Goal: Information Seeking & Learning: Understand process/instructions

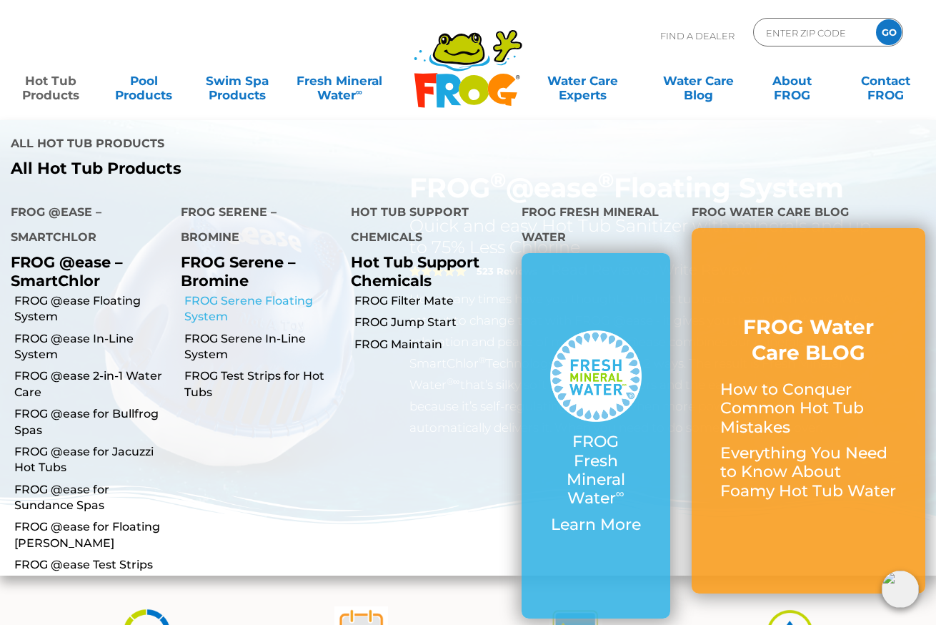
click at [274, 293] on link "FROG Serene Floating System" at bounding box center [262, 309] width 156 height 32
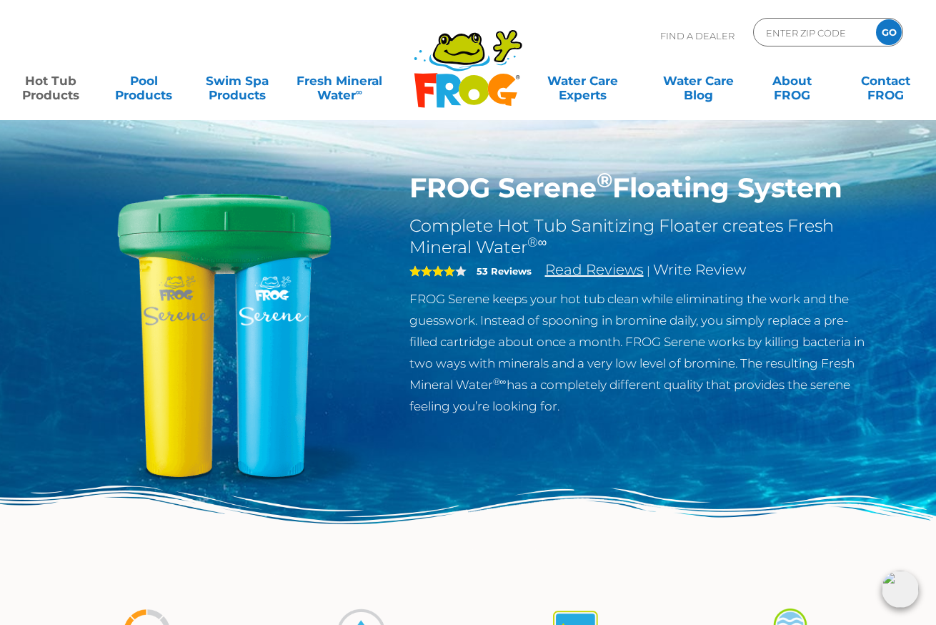
click at [576, 274] on link "Read Reviews" at bounding box center [594, 269] width 99 height 17
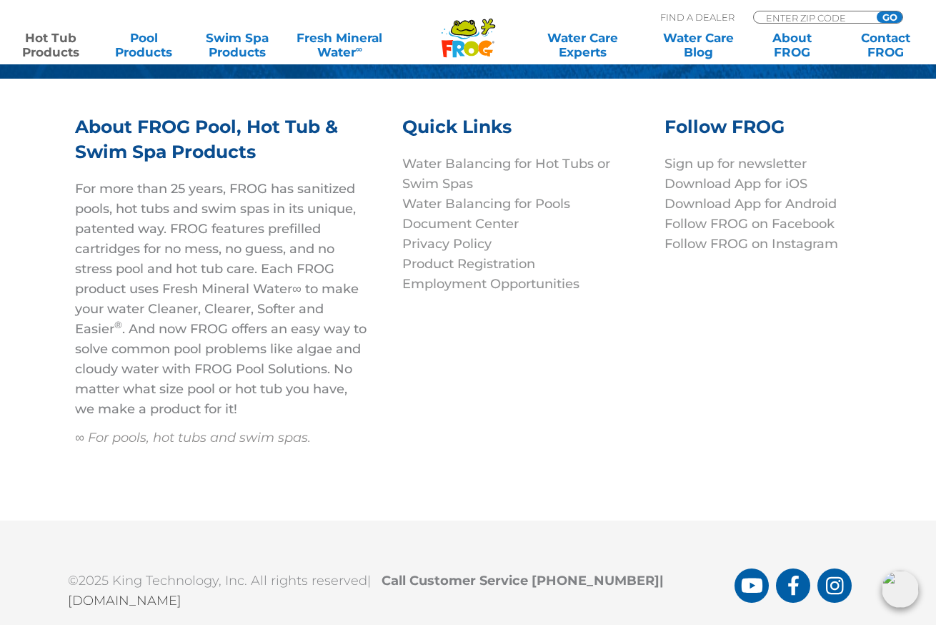
scroll to position [4324, 0]
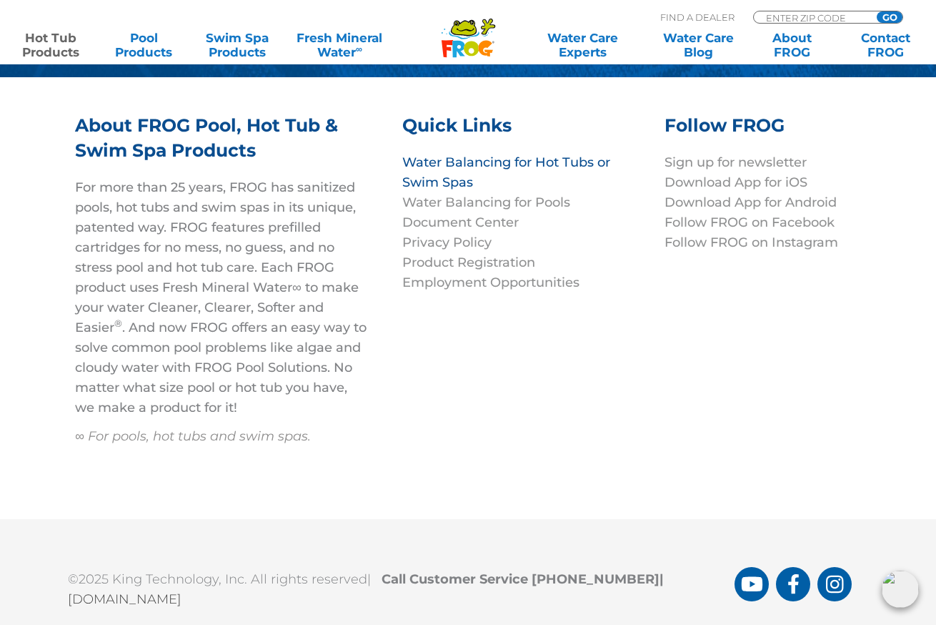
click at [522, 165] on link "Water Balancing for Hot Tubs or Swim Spas" at bounding box center [506, 172] width 208 height 36
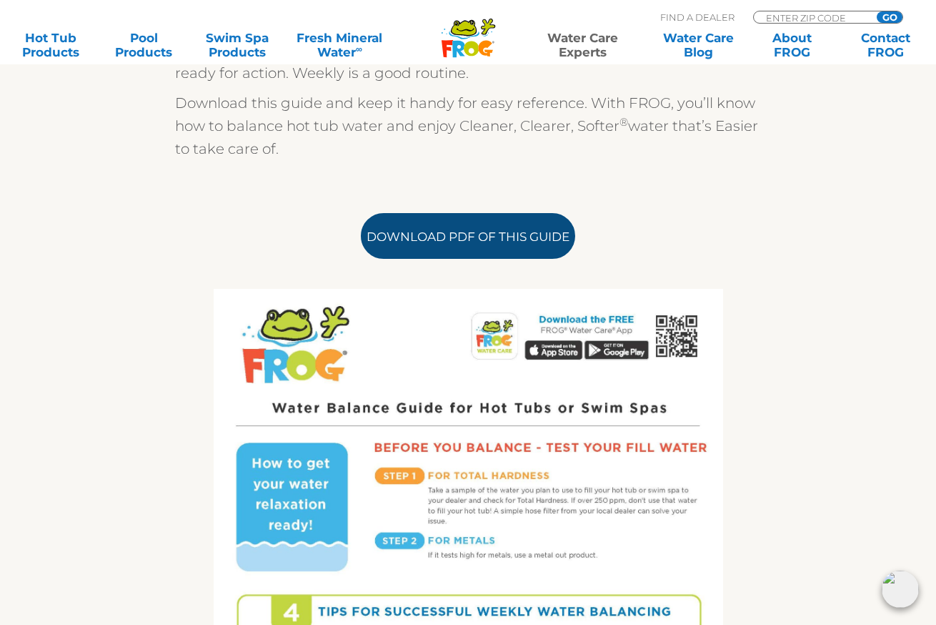
click at [455, 241] on link "Download PDF of this Guide" at bounding box center [468, 236] width 214 height 46
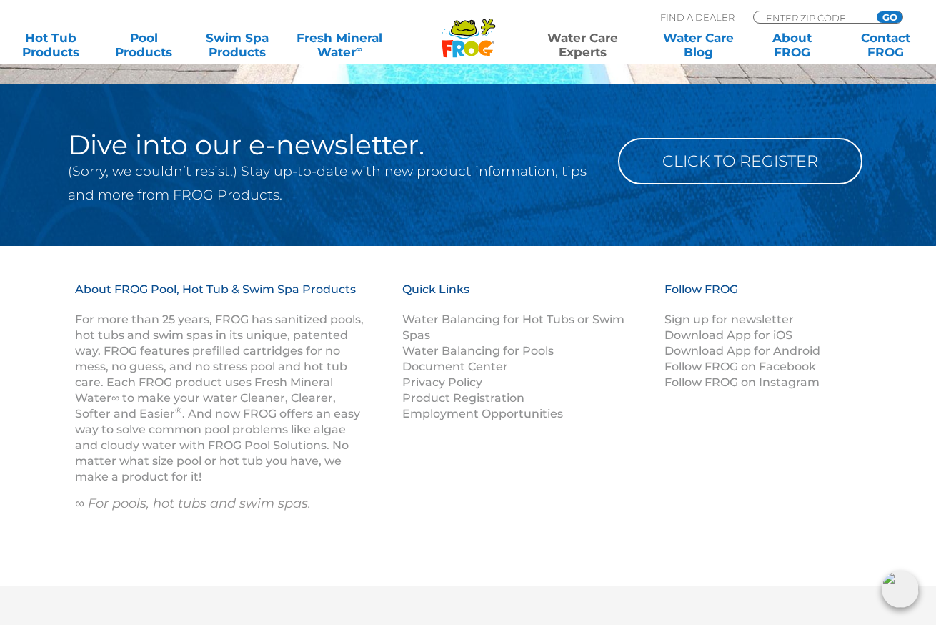
scroll to position [1941, 0]
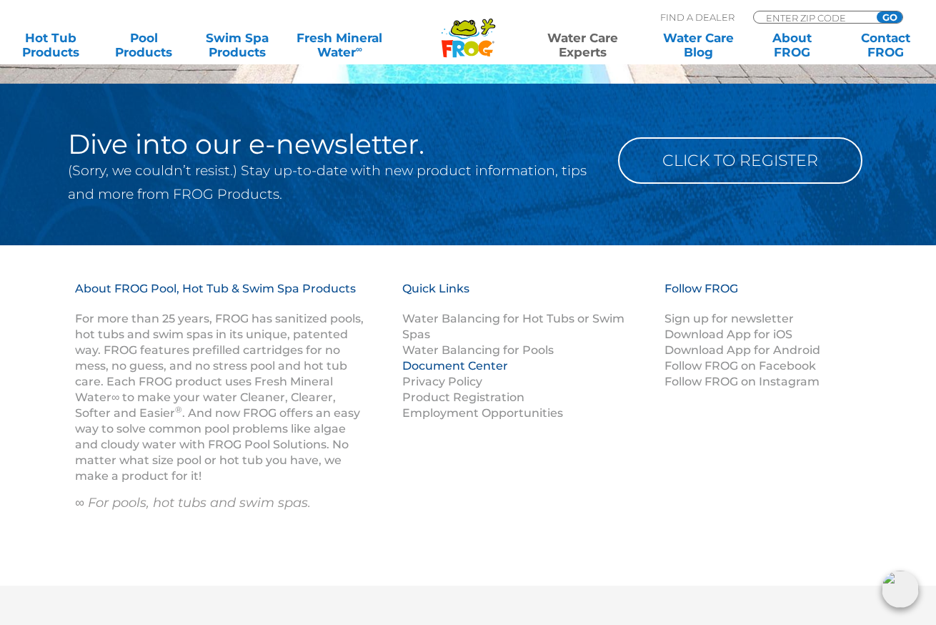
click at [466, 365] on link "Document Center" at bounding box center [455, 366] width 106 height 14
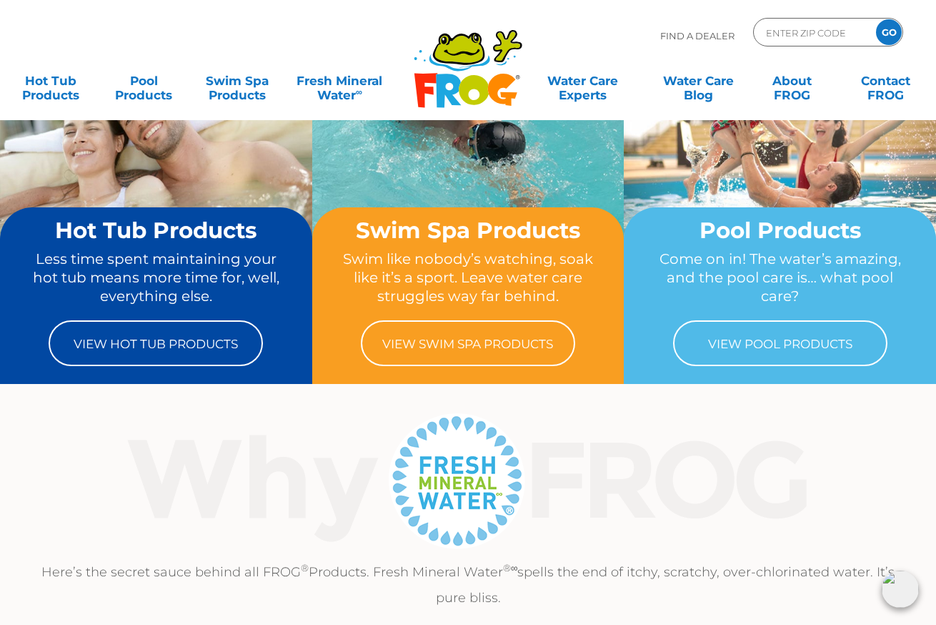
scroll to position [81, 0]
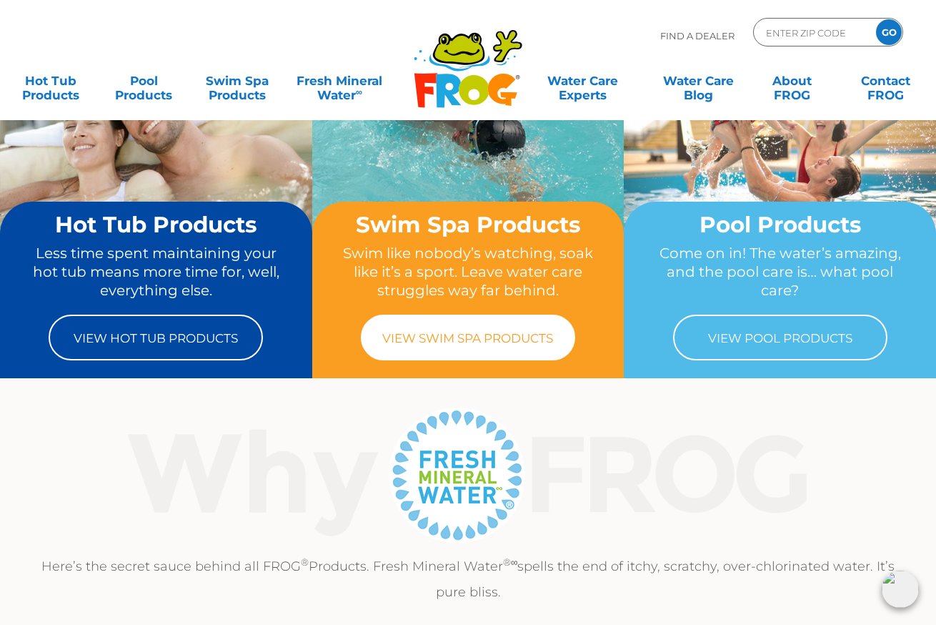
click at [458, 341] on link "View Swim Spa Products" at bounding box center [468, 338] width 214 height 46
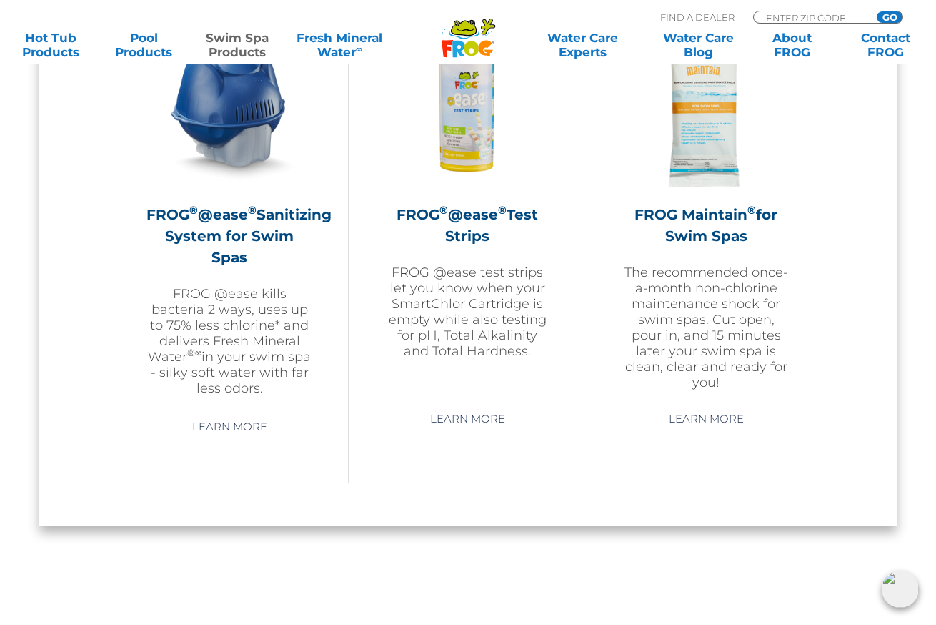
scroll to position [1348, 0]
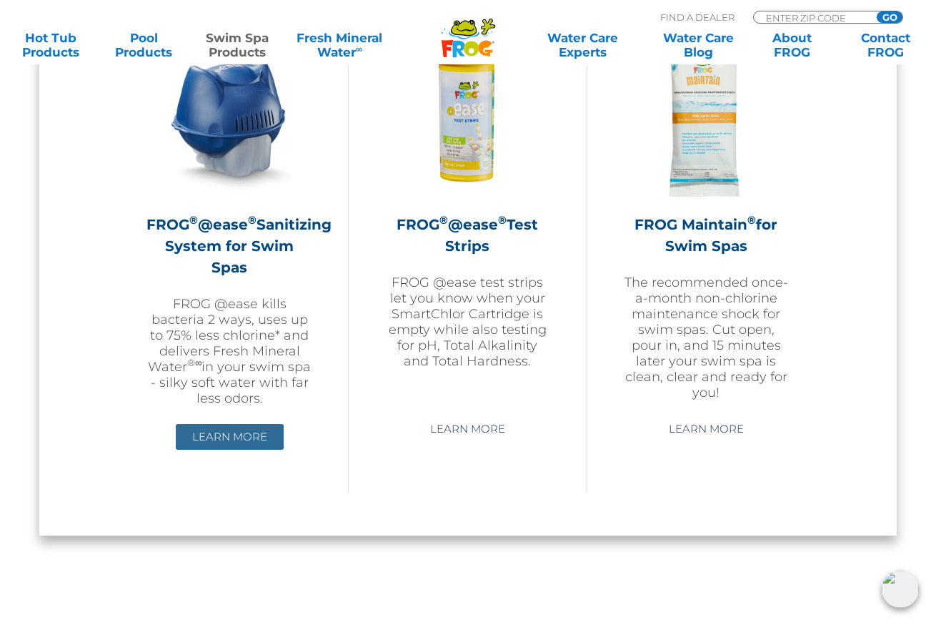
click at [212, 435] on link "Learn More" at bounding box center [230, 437] width 108 height 26
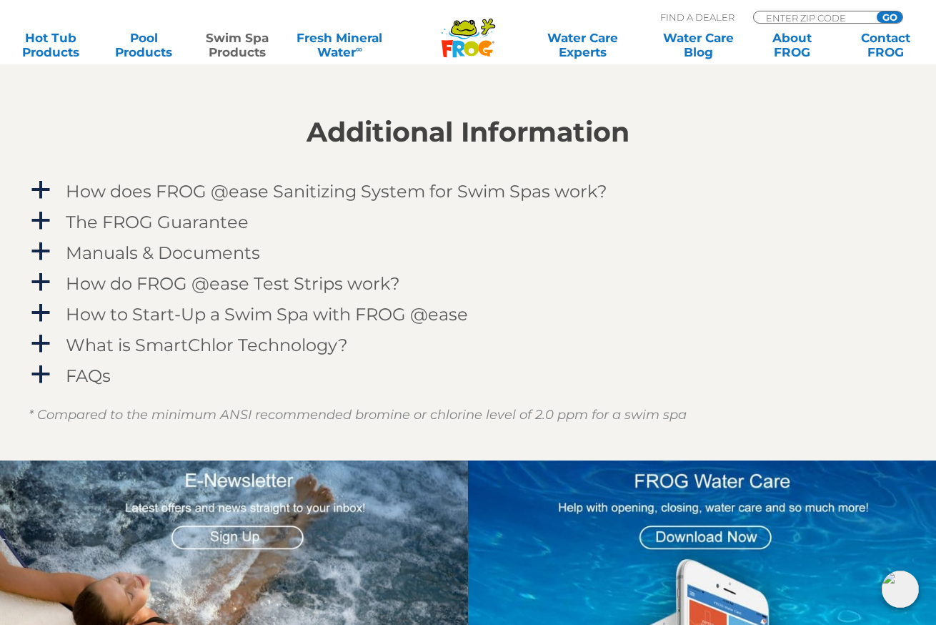
scroll to position [1664, 0]
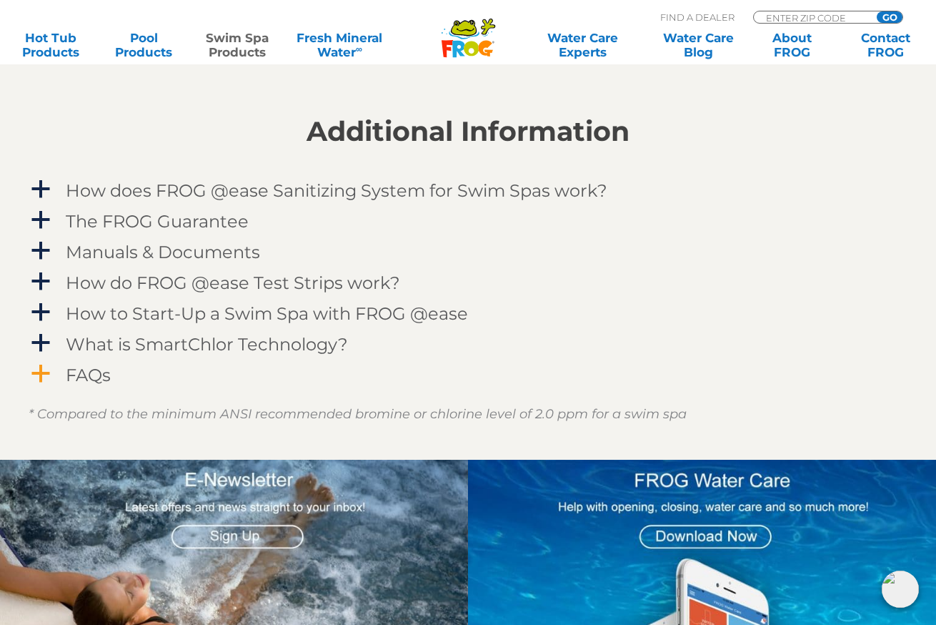
click at [91, 377] on h4 "FAQs" at bounding box center [88, 374] width 45 height 19
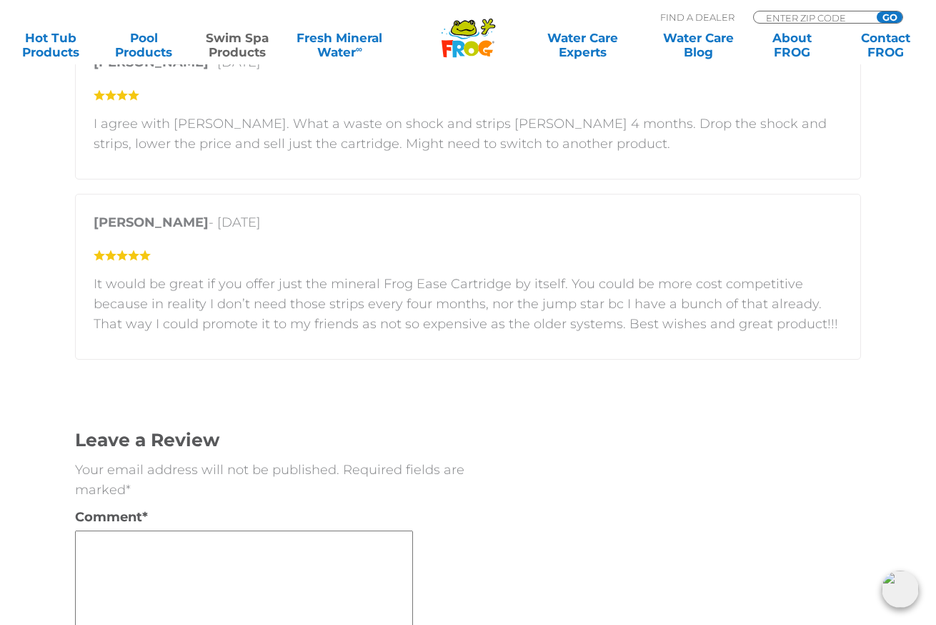
scroll to position [3103, 0]
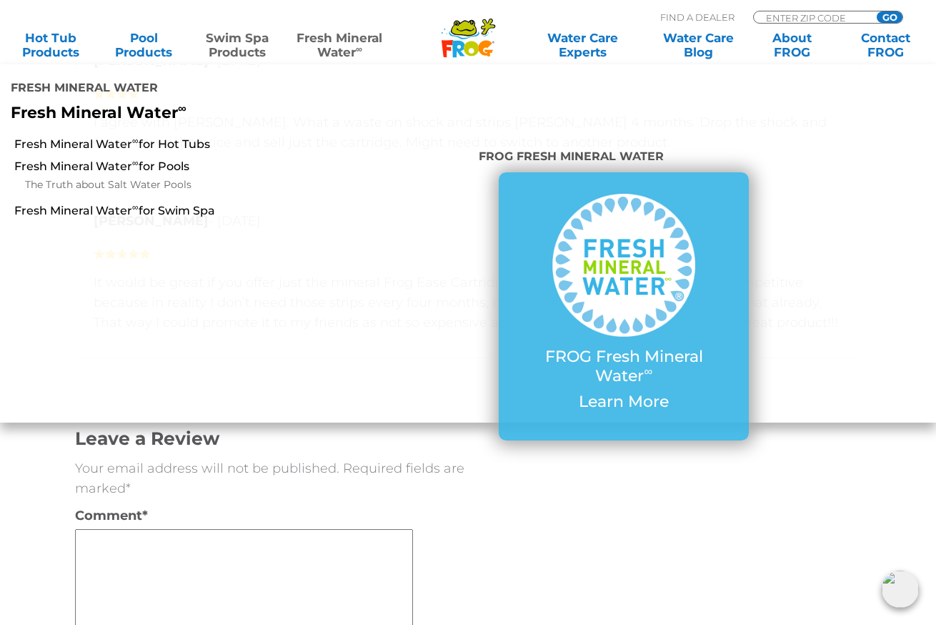
click at [345, 41] on link "Fresh Mineral Water ∞" at bounding box center [339, 45] width 91 height 29
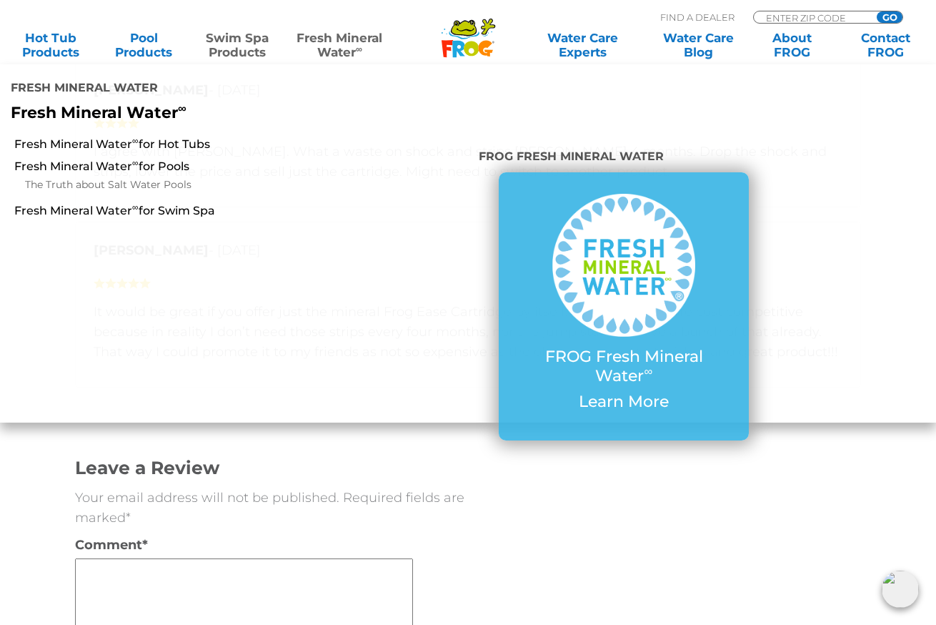
scroll to position [3081, 0]
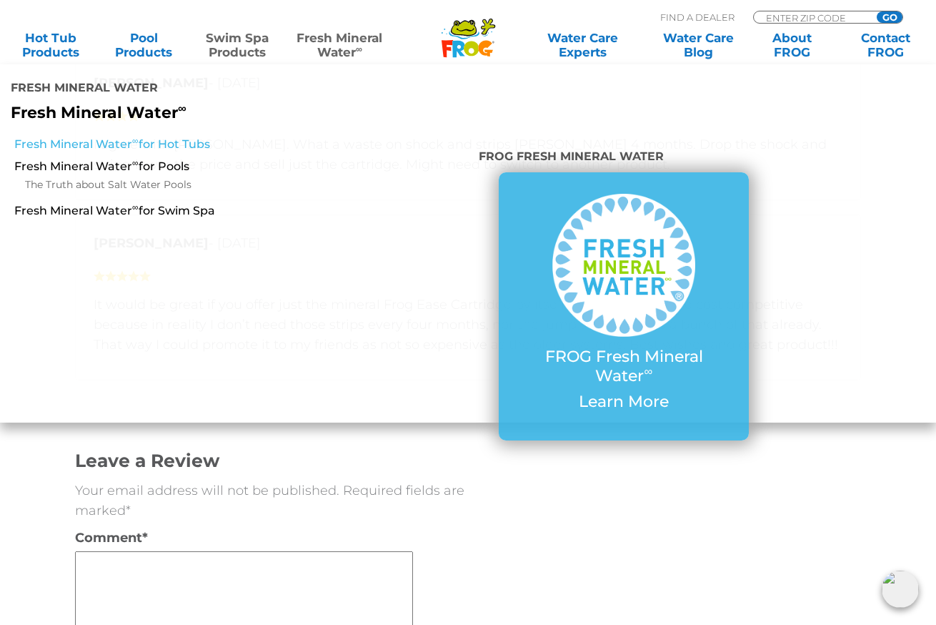
click at [185, 137] on link "Fresh Mineral Water ∞ for Hot Tubs" at bounding box center [163, 145] width 298 height 16
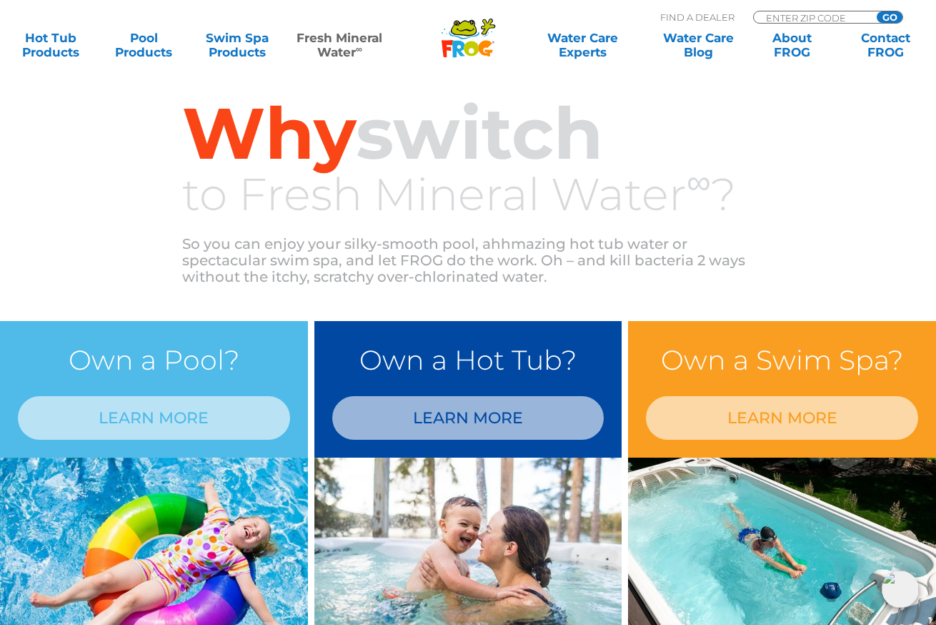
scroll to position [978, 0]
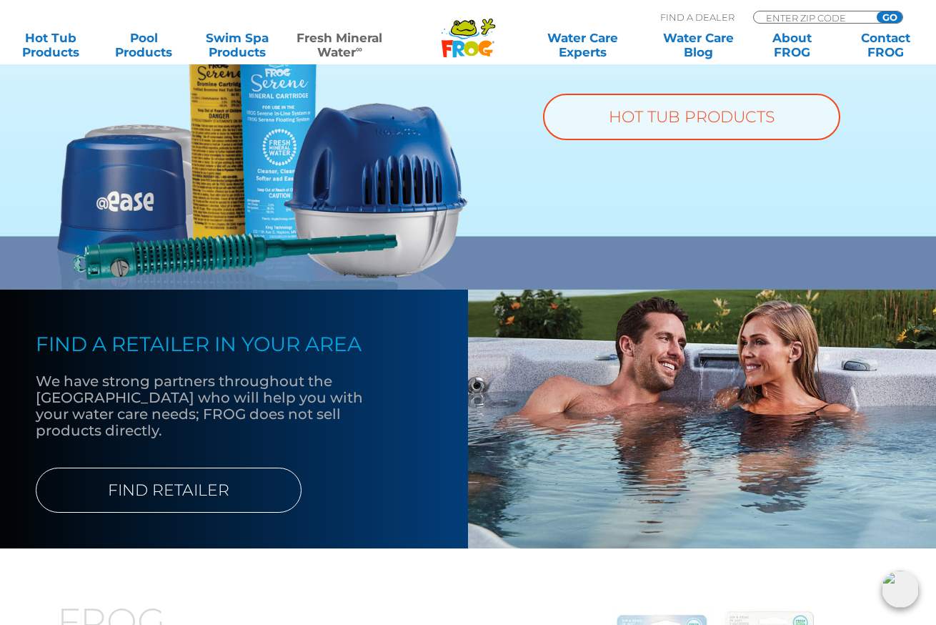
scroll to position [1210, 0]
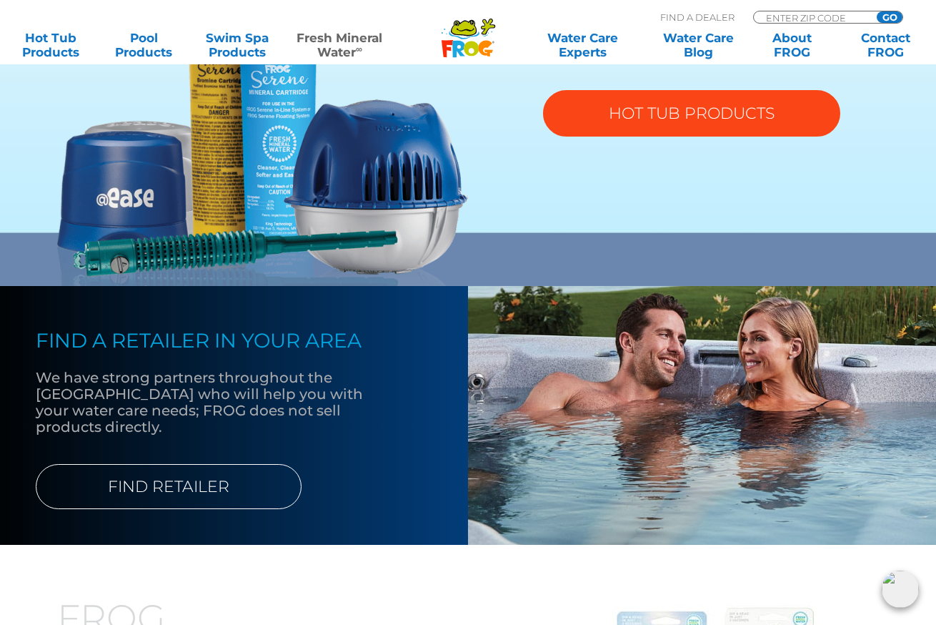
click at [688, 112] on link "HOT TUB PRODUCTS" at bounding box center [691, 113] width 297 height 46
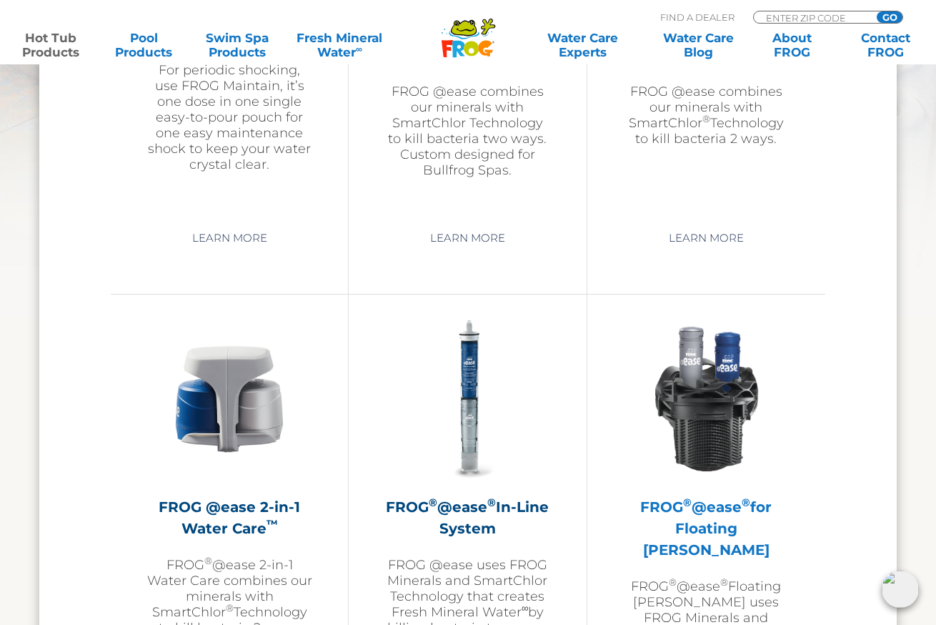
scroll to position [1852, 0]
click at [721, 420] on img at bounding box center [706, 400] width 166 height 166
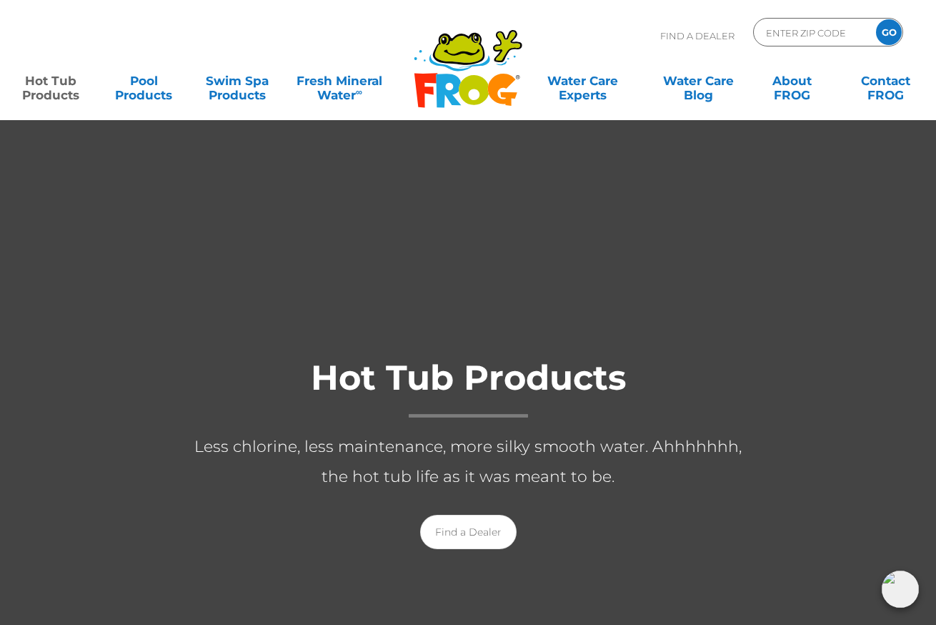
scroll to position [0, 0]
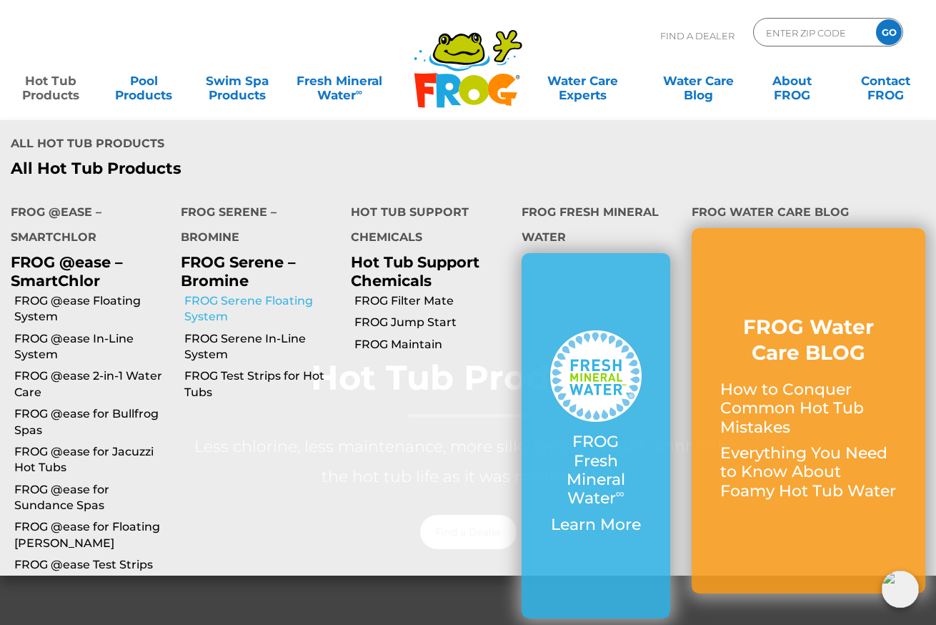
click at [263, 293] on link "FROG Serene Floating System" at bounding box center [262, 309] width 156 height 32
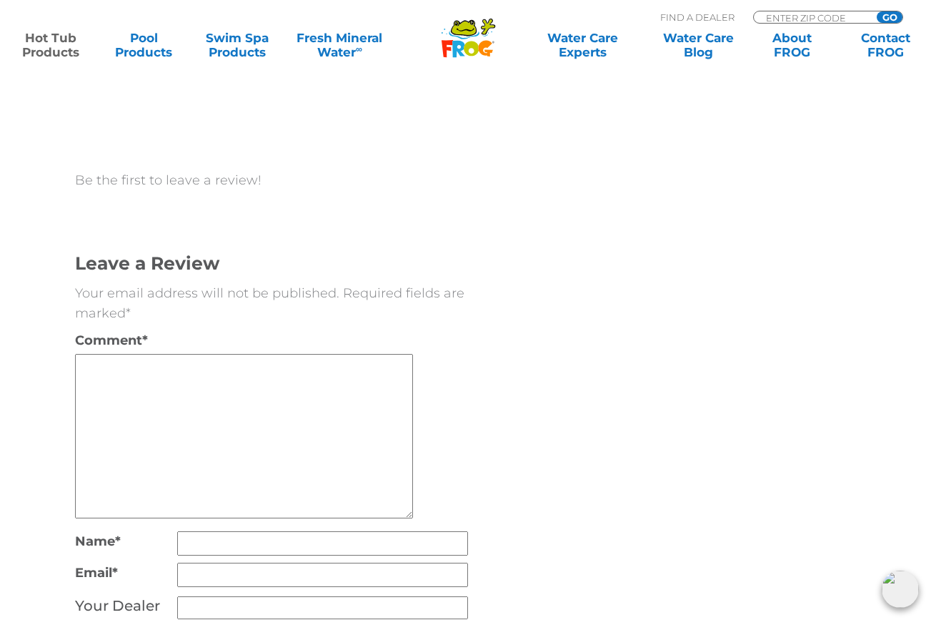
scroll to position [2021, 0]
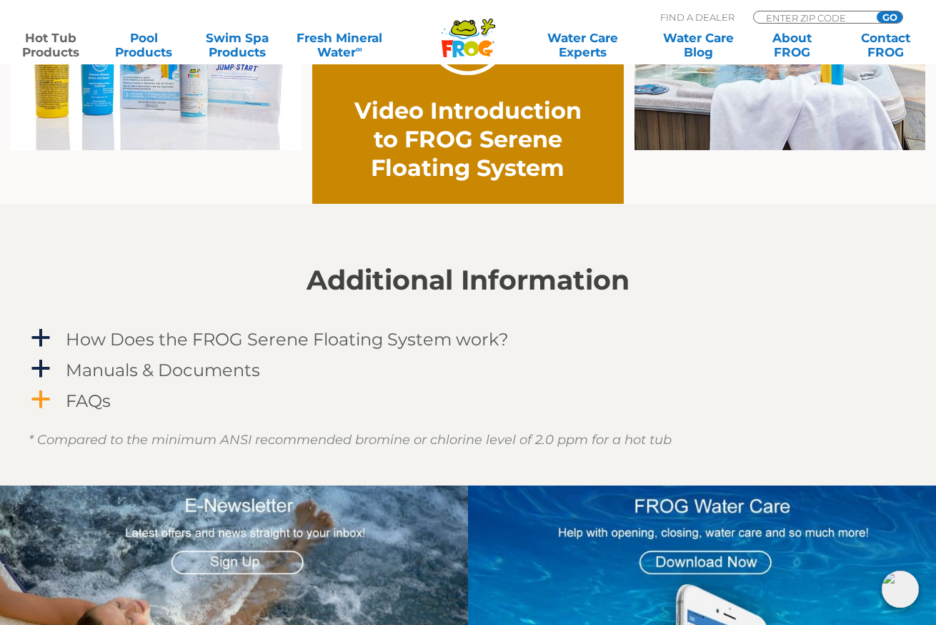
scroll to position [1127, 0]
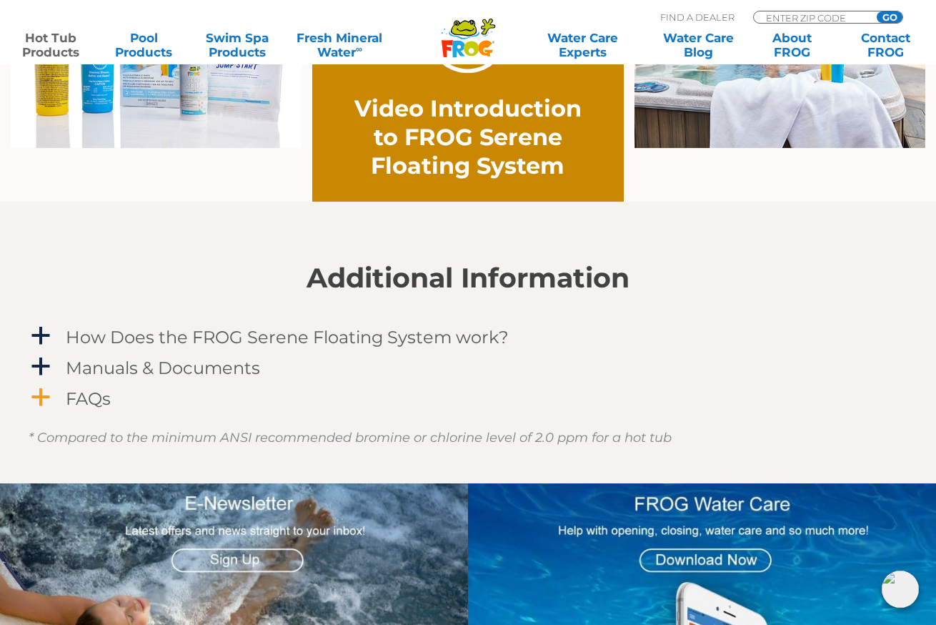
click at [81, 393] on h4 "FAQs" at bounding box center [88, 398] width 45 height 19
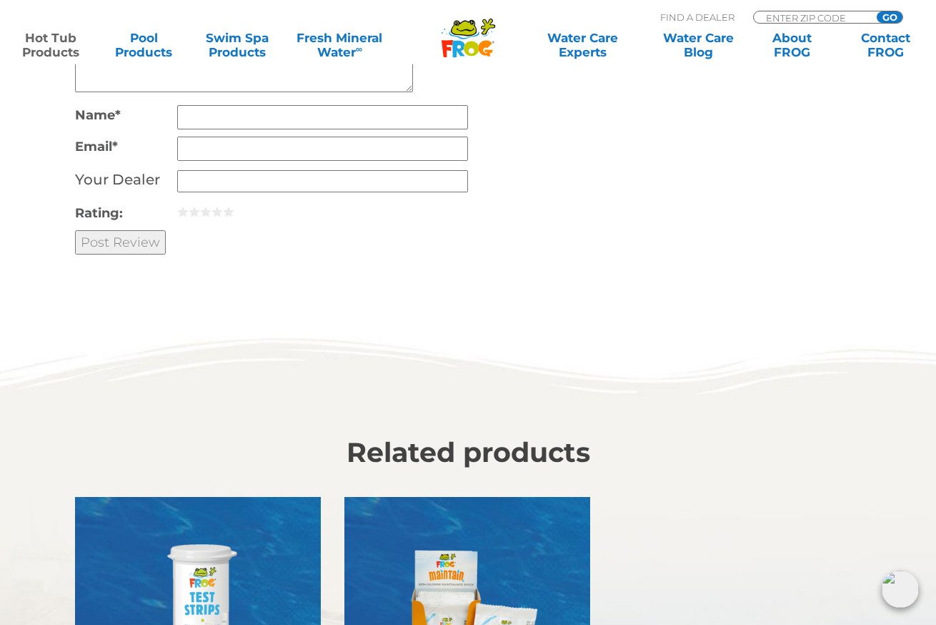
scroll to position [3377, 0]
click at [888, 41] on link "Contact FROG" at bounding box center [885, 45] width 73 height 29
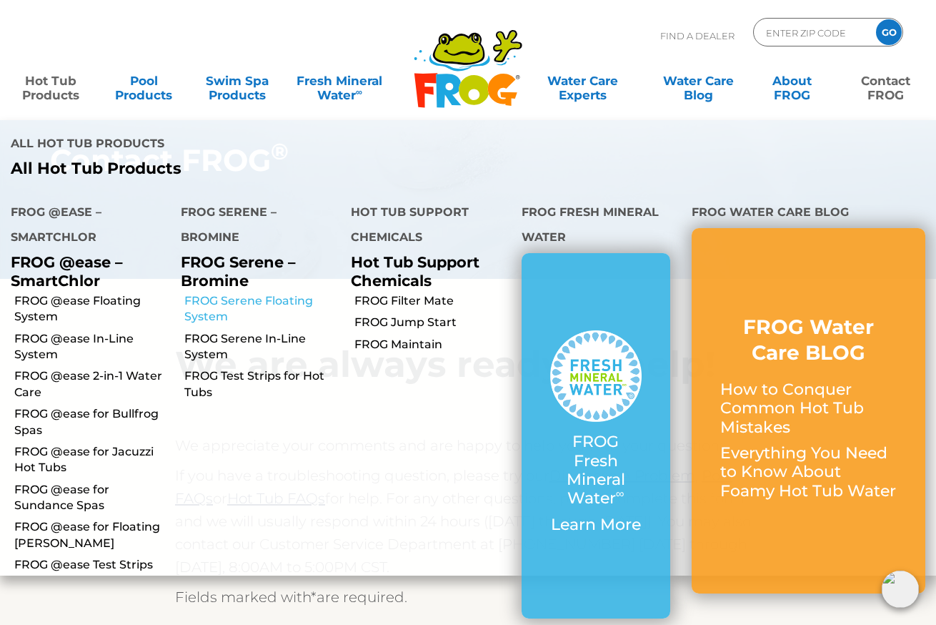
click at [227, 293] on link "FROG Serene Floating System" at bounding box center [262, 309] width 156 height 32
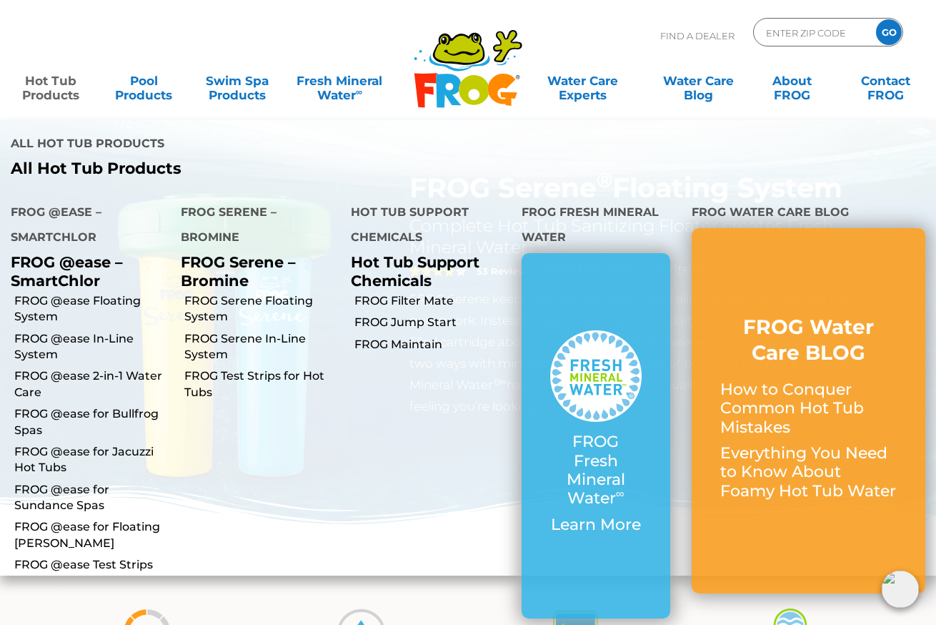
click at [71, 92] on link "Hot Tub Products" at bounding box center [50, 80] width 73 height 29
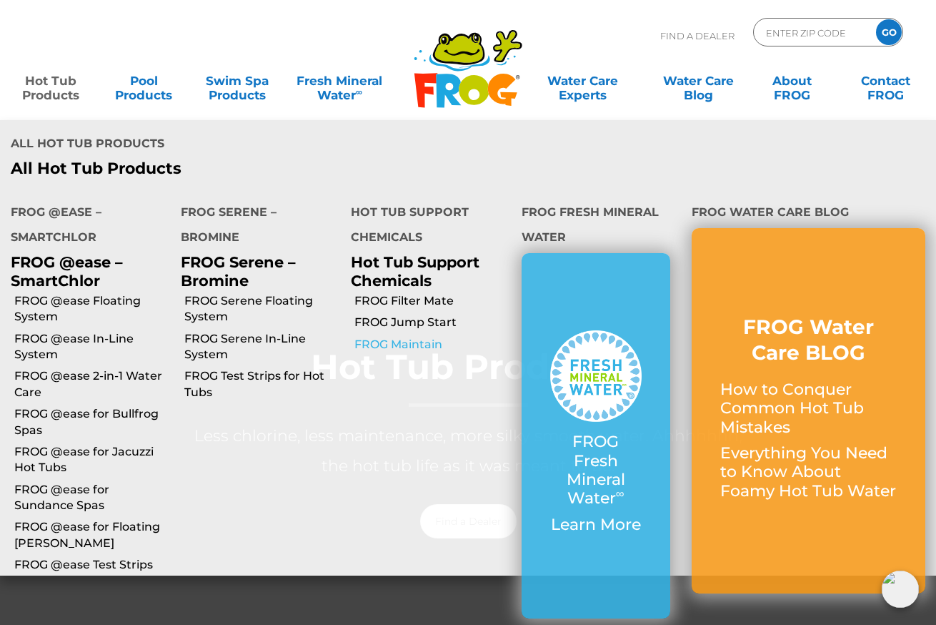
scroll to position [11, 0]
click at [406, 337] on link "FROG Maintain" at bounding box center [433, 345] width 156 height 16
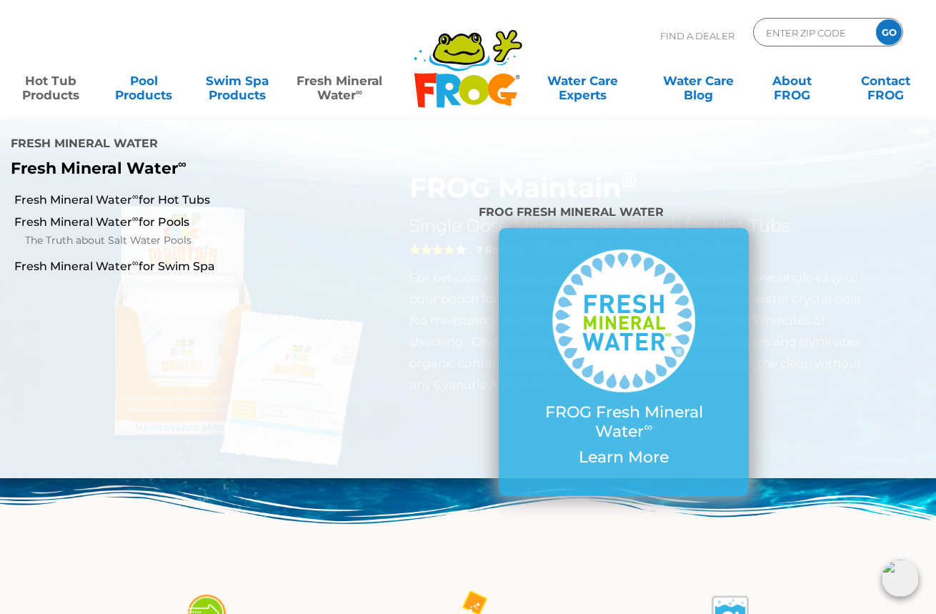
click at [344, 90] on link "Fresh Mineral Water ∞" at bounding box center [339, 80] width 91 height 29
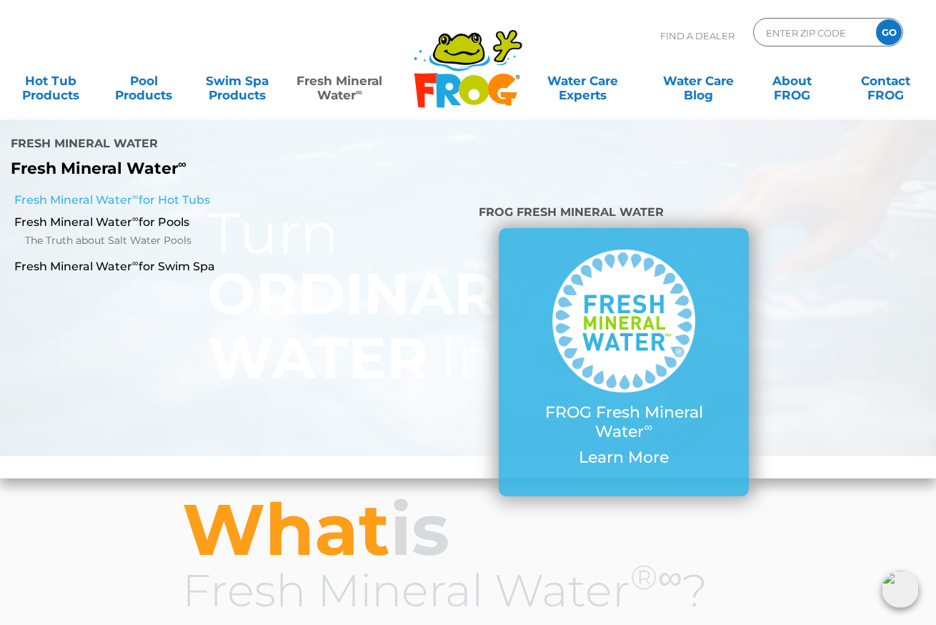
click at [187, 192] on link "Fresh Mineral Water ∞ for Hot Tubs" at bounding box center [163, 200] width 298 height 16
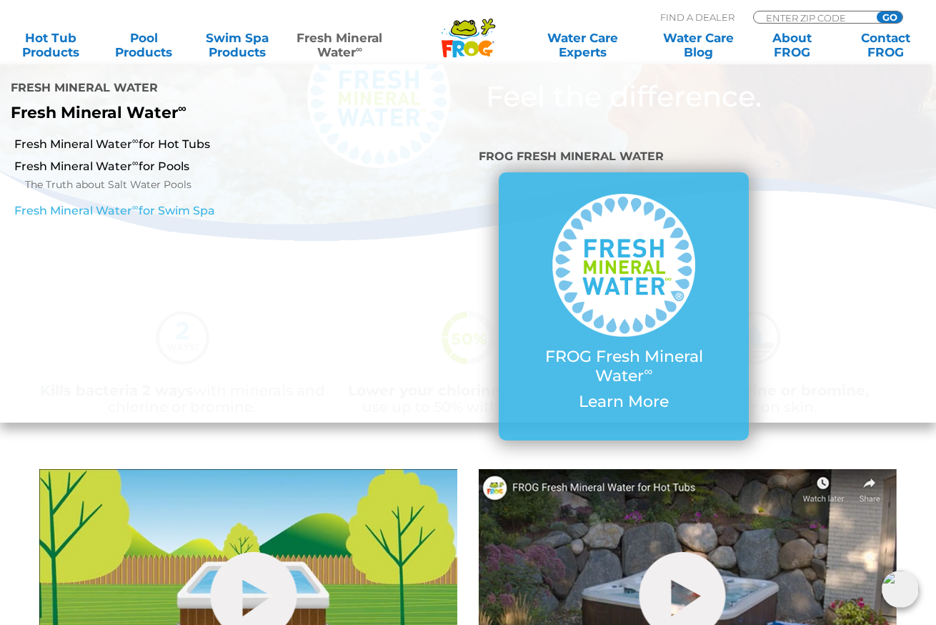
scroll to position [149, 1]
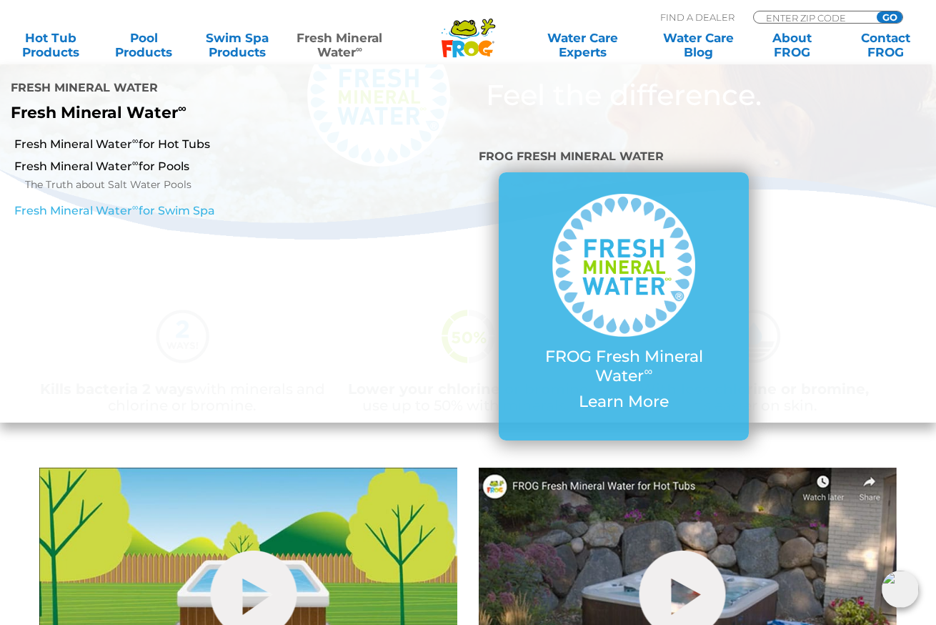
click at [124, 203] on link "Fresh Mineral Water ∞ for Swim Spa" at bounding box center [163, 211] width 298 height 16
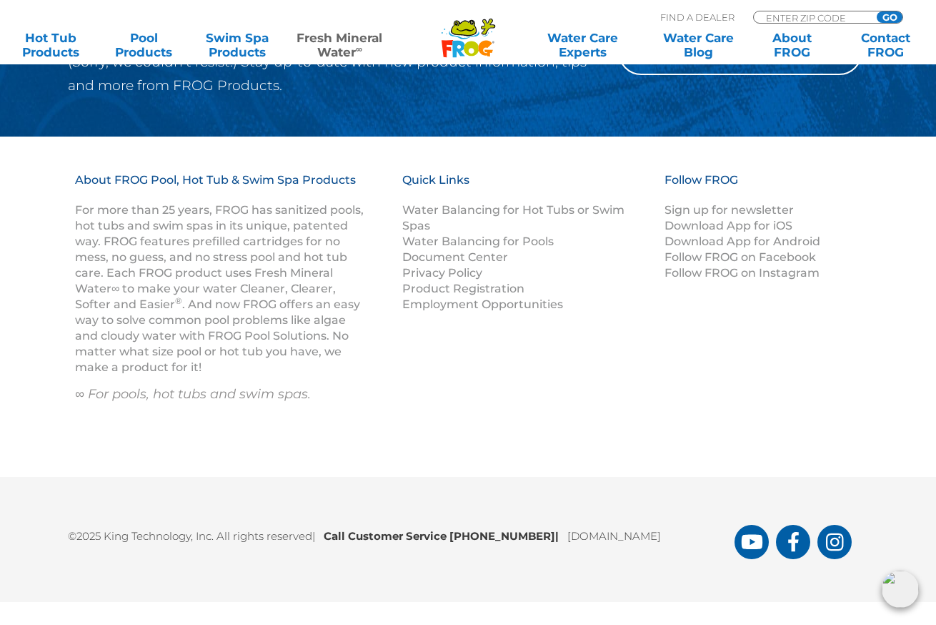
scroll to position [2906, 0]
click at [466, 34] on icon at bounding box center [464, 28] width 24 height 14
click at [465, 34] on icon at bounding box center [464, 28] width 24 height 14
click at [229, 182] on h3 "About FROG Pool, Hot Tub & Swim Spa Products" at bounding box center [221, 187] width 292 height 30
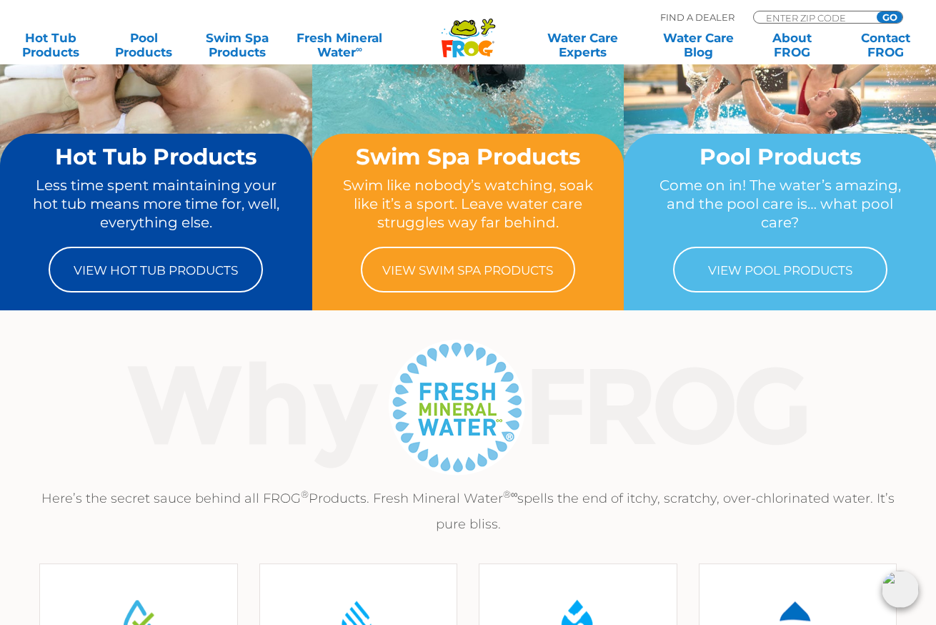
scroll to position [185, 0]
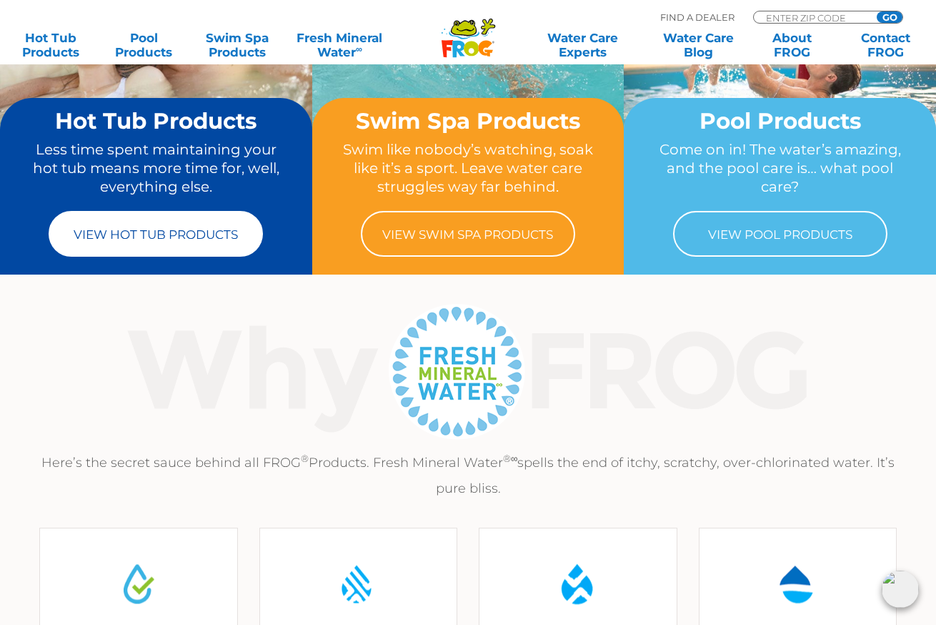
click at [171, 235] on link "View Hot Tub Products" at bounding box center [156, 234] width 214 height 46
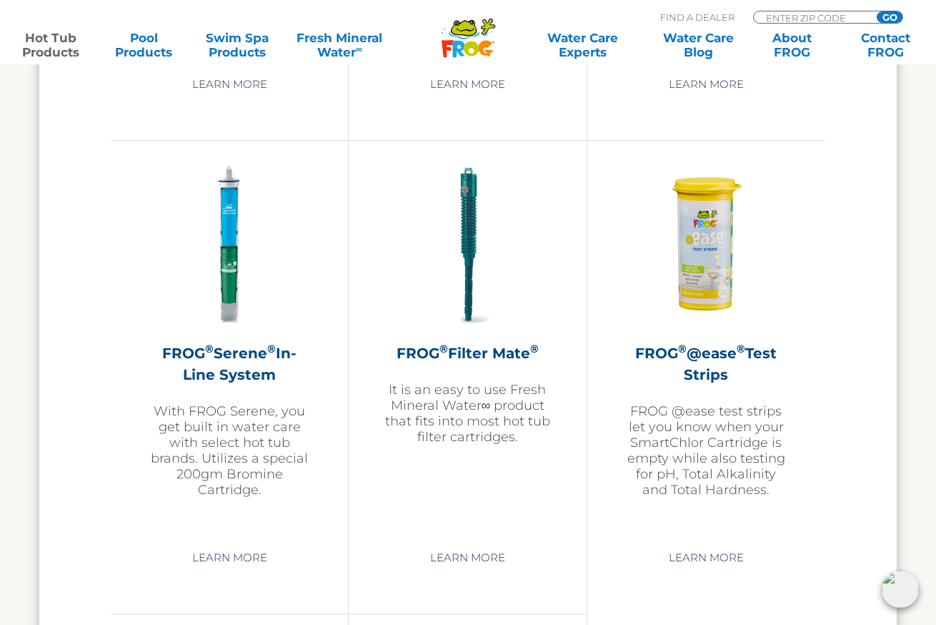
scroll to position [3054, 0]
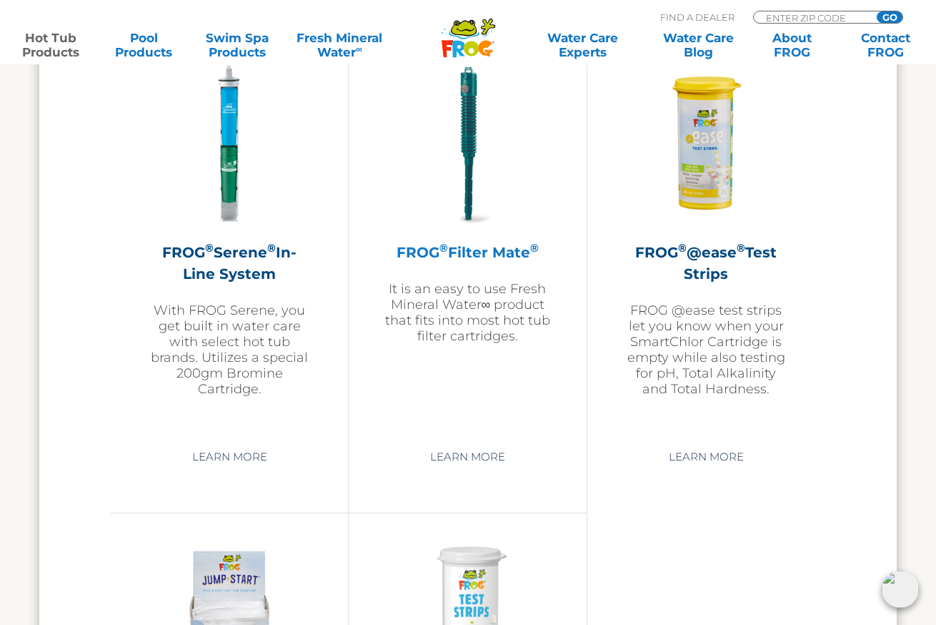
click at [487, 263] on h2 "FROG ® Filter Mate ®" at bounding box center [468, 252] width 166 height 21
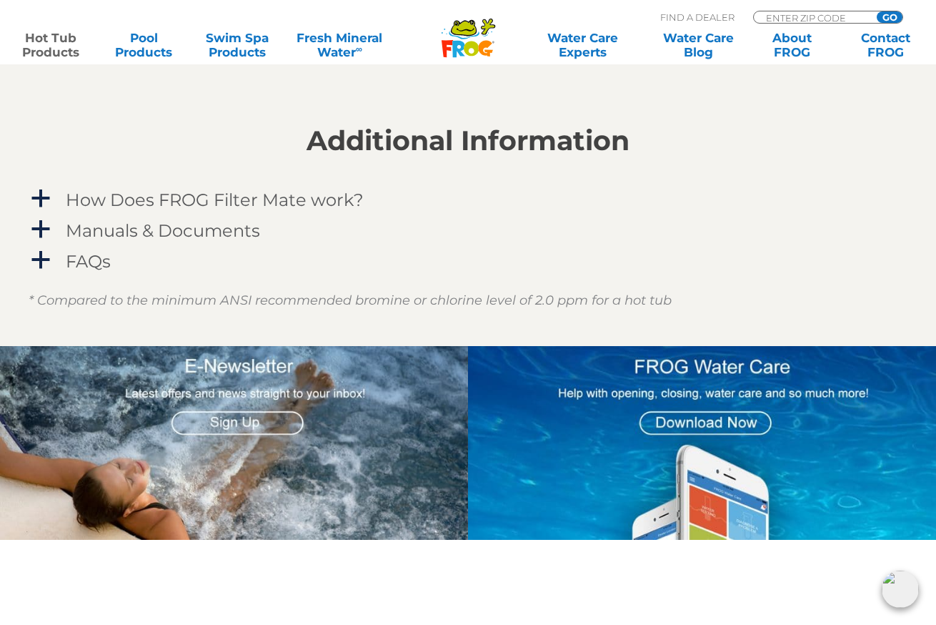
scroll to position [1222, 0]
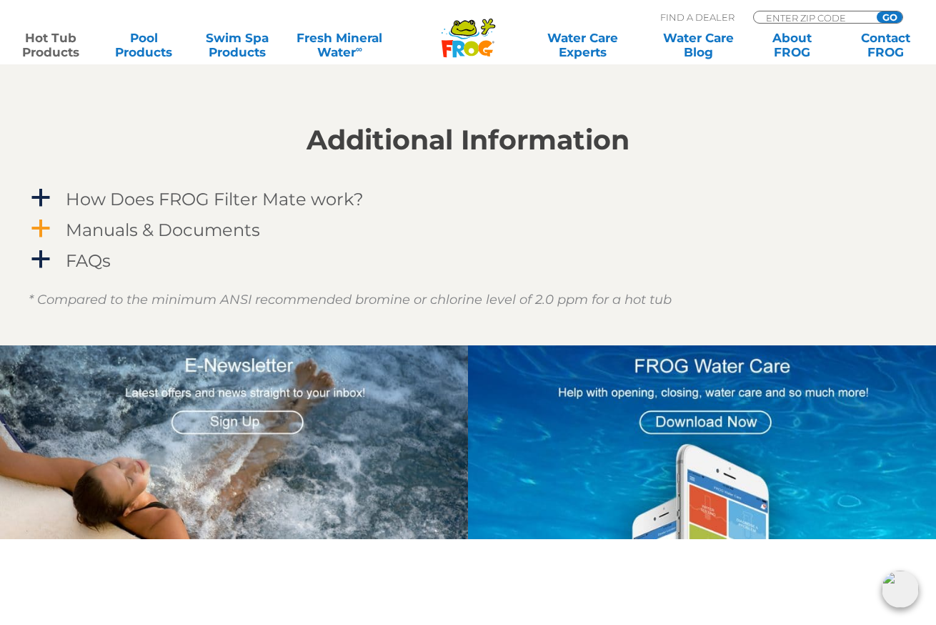
click at [204, 231] on h4 "Manuals & Documents" at bounding box center [163, 229] width 194 height 19
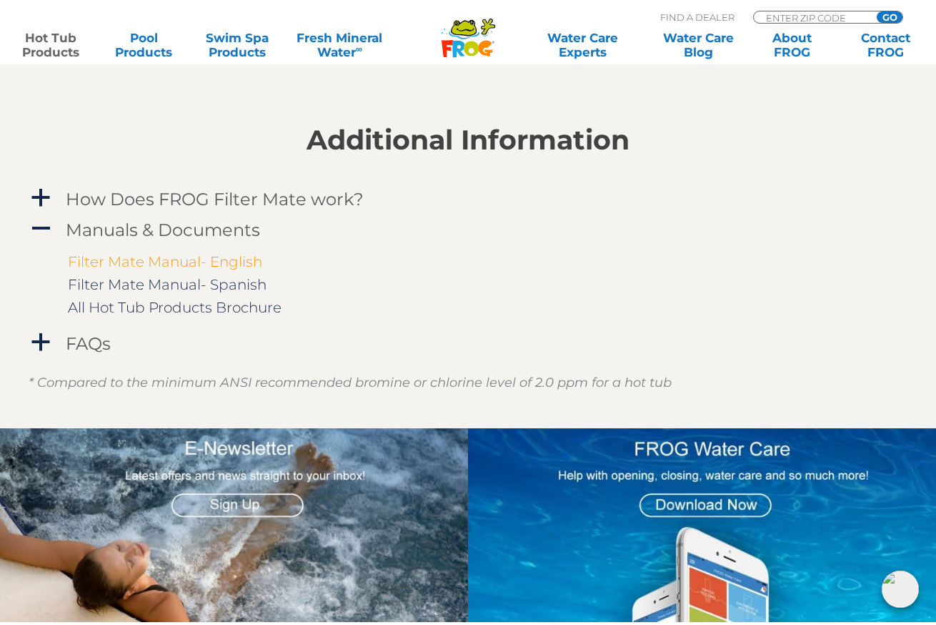
click at [190, 262] on link "Filter Mate Manual- English" at bounding box center [165, 261] width 194 height 17
